Goal: Communication & Community: Answer question/provide support

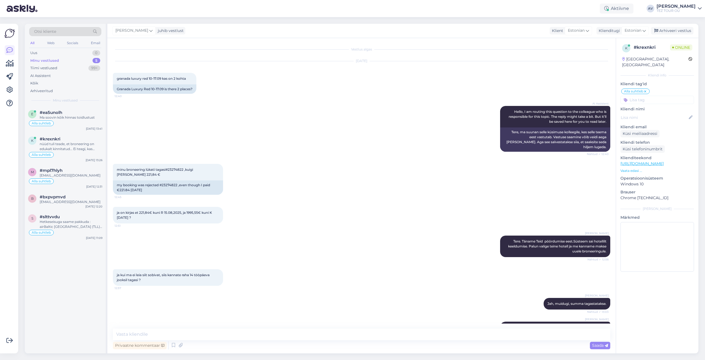
scroll to position [44, 0]
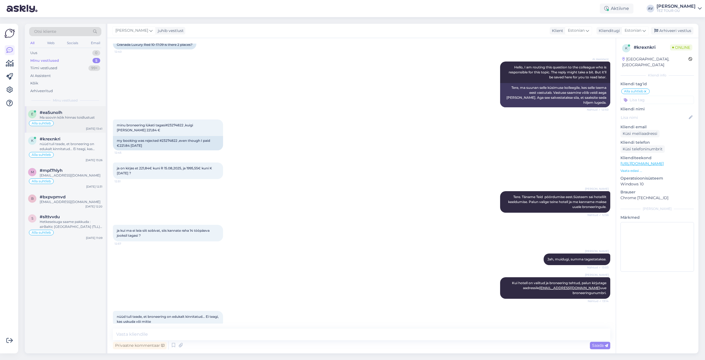
click at [50, 114] on span "#ea5unolh" at bounding box center [51, 112] width 23 height 5
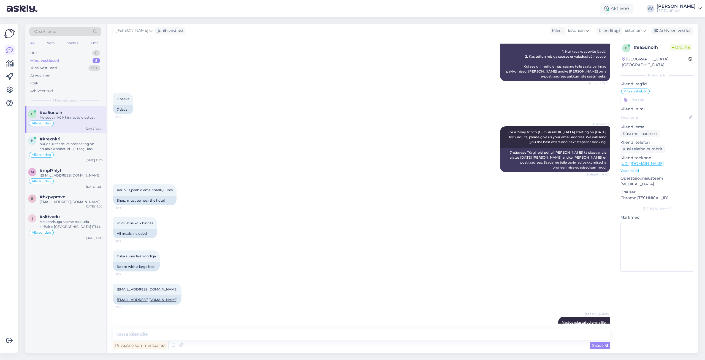
scroll to position [138, 0]
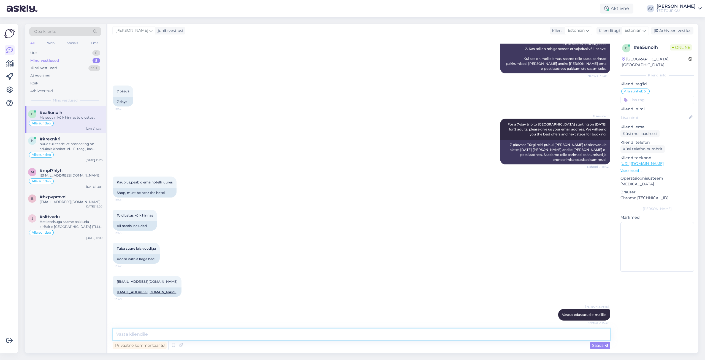
click at [323, 332] on textarea at bounding box center [362, 334] width 498 height 12
paste textarea "Tere, Kerttu Täname Teid kirja eest. Me ei ava veel uue hooaja (2026) müüki. Pl…"
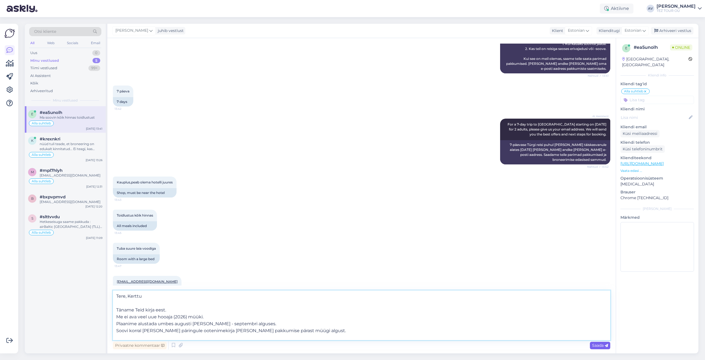
type textarea "Tere, Kerttu Täname Teid kirja eest. Me ei ava veel uue hooaja (2026) müüki. Pl…"
click at [596, 346] on span "Saada" at bounding box center [600, 345] width 16 height 5
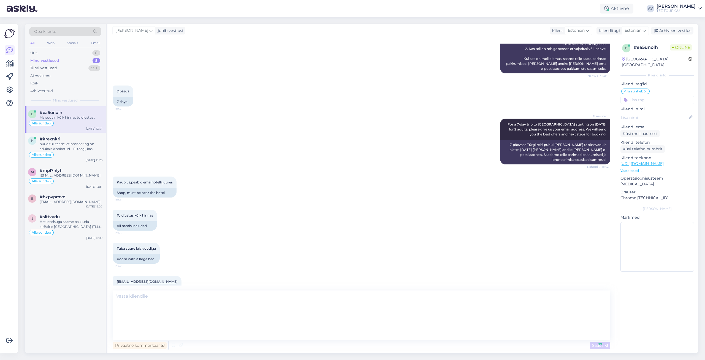
scroll to position [325, 0]
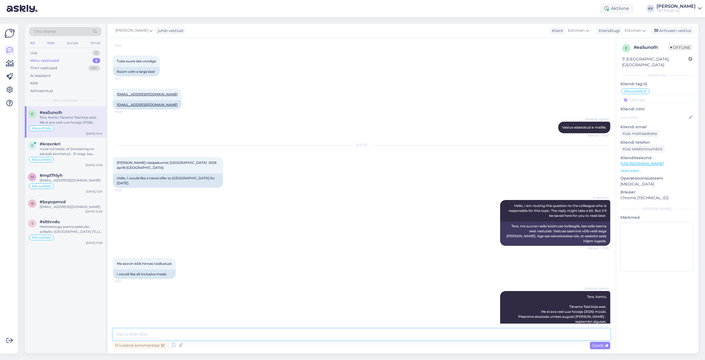
click at [338, 332] on textarea at bounding box center [362, 334] width 498 height 12
paste textarea "päring on registreeritud."
type textarea "päring on registreeritud"
click at [597, 346] on span "Saada" at bounding box center [600, 345] width 16 height 5
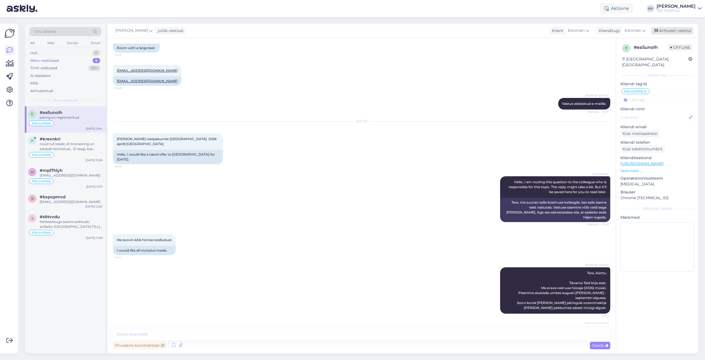
click at [670, 30] on div "Arhiveeri vestlus" at bounding box center [672, 30] width 42 height 7
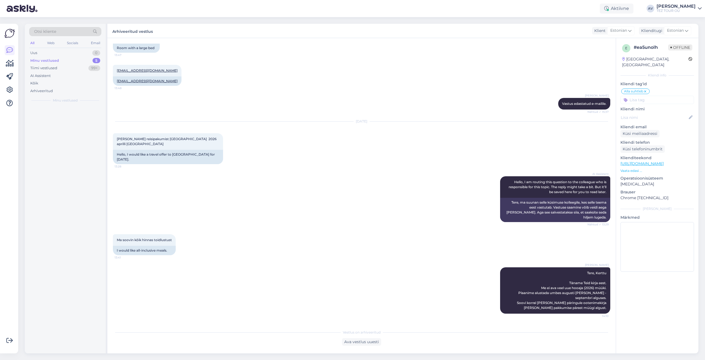
scroll to position [351, 0]
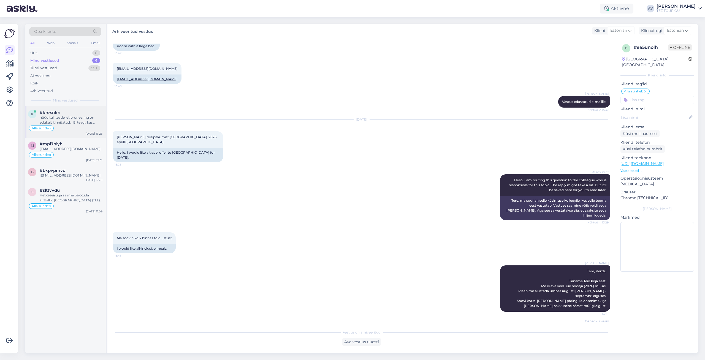
click at [74, 115] on div "#krexnkri" at bounding box center [71, 112] width 63 height 5
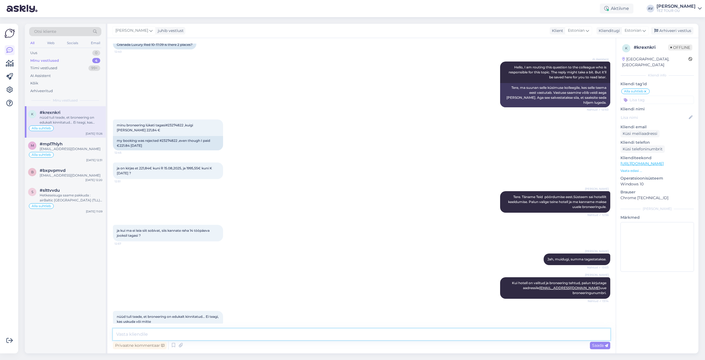
click at [235, 338] on textarea at bounding box center [362, 334] width 498 height 12
paste textarea "Broneeringuga on kõik korras, kinnitus on nüüd süsteemis. Vabandame ebamugavust…"
type textarea "Broneeringuga on kõik korras, kinnitus on nüüd süsteemis. Vabandame ebamugavust…"
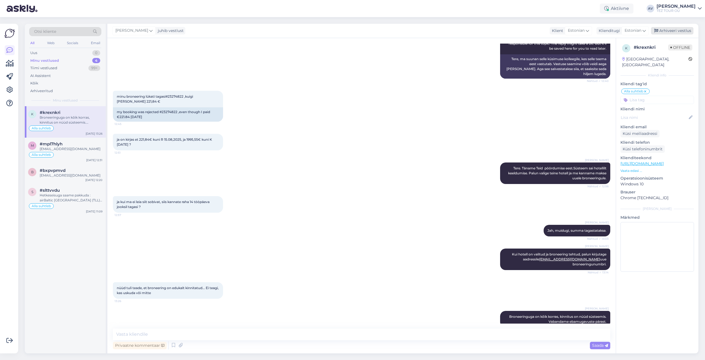
click at [675, 30] on div "Arhiveeri vestlus" at bounding box center [672, 30] width 42 height 7
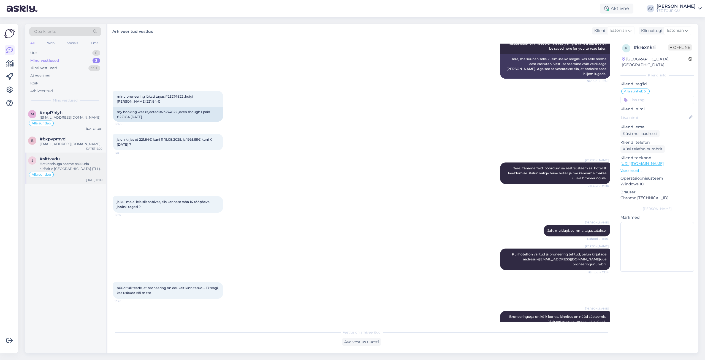
click at [63, 165] on div "Hetkeseisuga saame pakkuda : airBaltic [GEOGRAPHIC_DATA] (TLL) - [GEOGRAPHIC_DA…" at bounding box center [71, 166] width 63 height 10
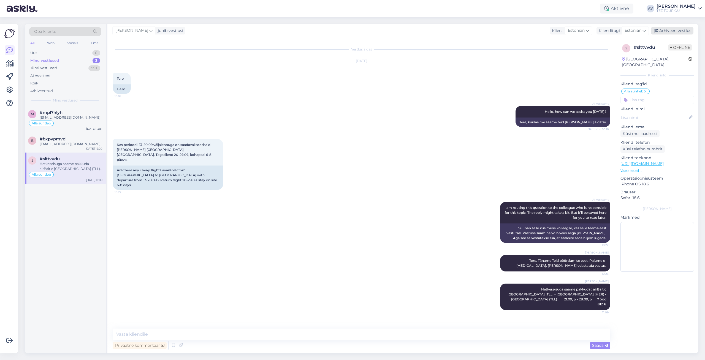
click at [662, 29] on div "Arhiveeri vestlus" at bounding box center [672, 30] width 42 height 7
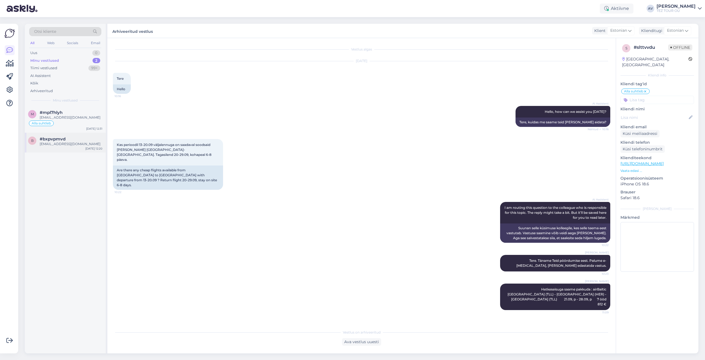
click at [43, 139] on span "#bxpvpmvd" at bounding box center [53, 138] width 26 height 5
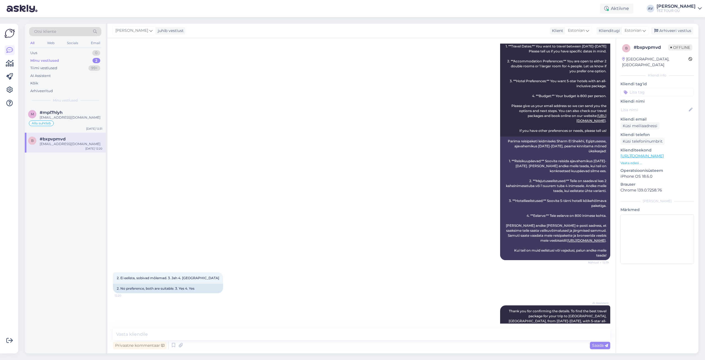
scroll to position [550, 0]
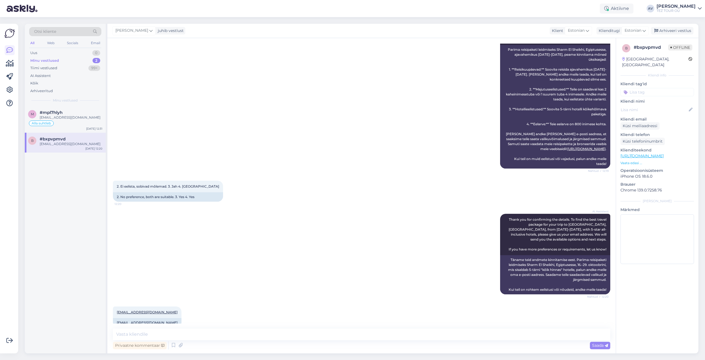
click at [667, 278] on div "b # bxpvpmvd Offline [GEOGRAPHIC_DATA], [GEOGRAPHIC_DATA] Kliendi info Kliendi …" at bounding box center [657, 195] width 83 height 315
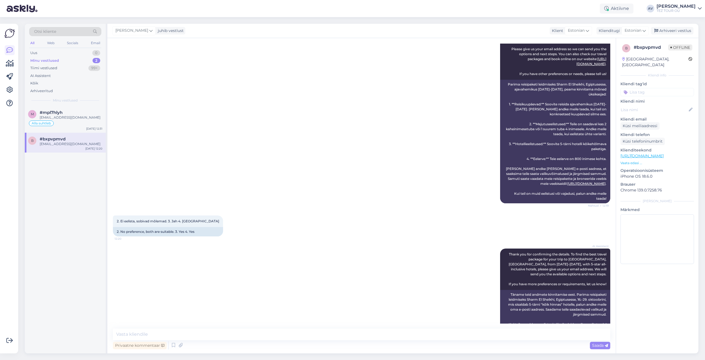
scroll to position [523, 0]
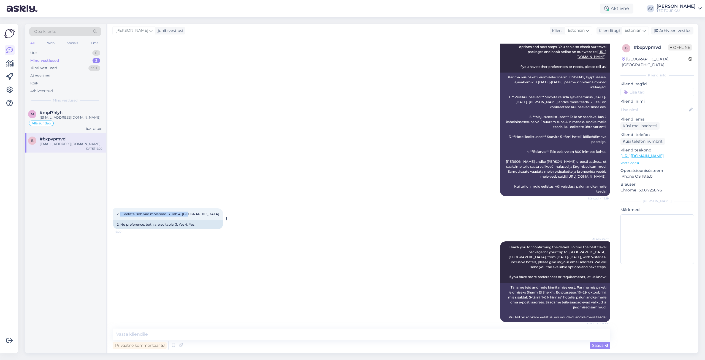
drag, startPoint x: 120, startPoint y: 203, endPoint x: 187, endPoint y: 204, distance: 66.4
click at [189, 208] on div "2. Ei eelista, sobivad mõlemad. 3. Jah 4. Jah 12:20" at bounding box center [168, 214] width 110 height 12
copy span "Ei eelista, sobivad mõlemad. 3. Jah 4. [GEOGRAPHIC_DATA]"
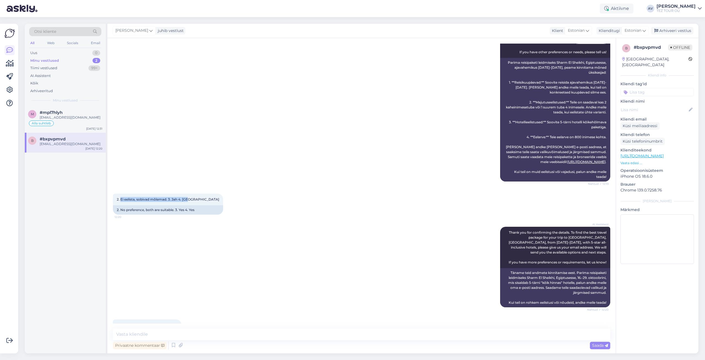
scroll to position [550, 0]
